Goal: Find specific page/section: Find specific page/section

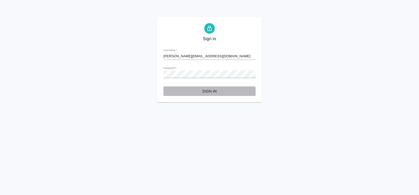
click at [207, 91] on span "Sign in" at bounding box center [210, 91] width 84 height 7
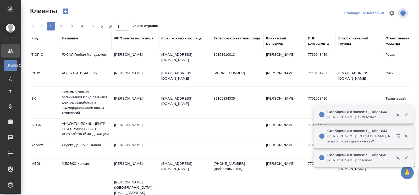
select select "RU"
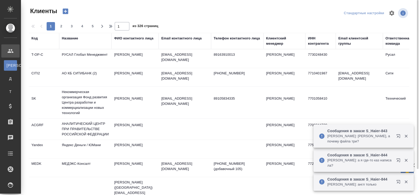
click at [71, 36] on div "Название" at bounding box center [70, 38] width 16 height 5
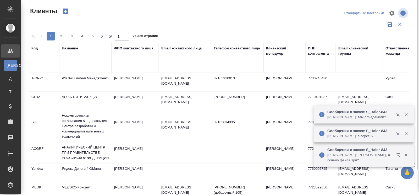
click at [72, 57] on div at bounding box center [85, 63] width 47 height 13
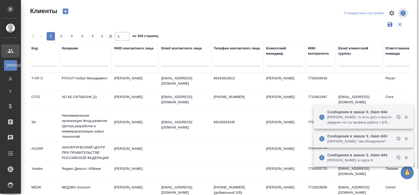
click at [72, 62] on input "text" at bounding box center [85, 63] width 47 height 7
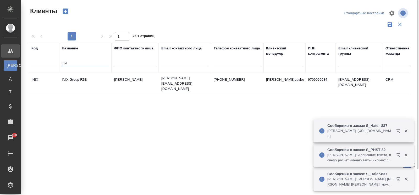
type input "inix"
click at [77, 76] on td "INIX Group FZE" at bounding box center [85, 83] width 52 height 18
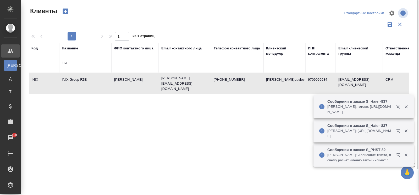
click at [77, 76] on td "INIX Group FZE" at bounding box center [85, 83] width 52 height 18
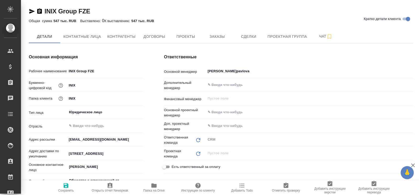
type input "Общество с ограниченной ответственностью «ПРОИВЕСТ»"
